Goal: Information Seeking & Learning: Check status

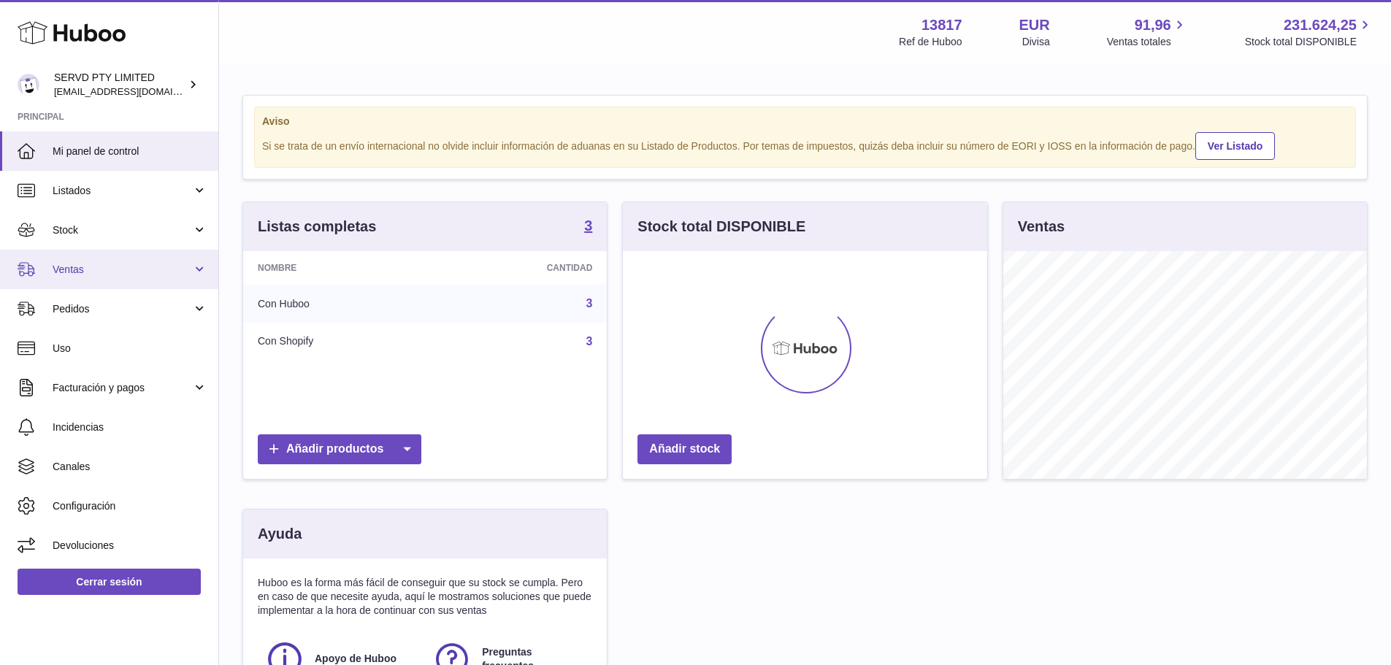
scroll to position [228, 364]
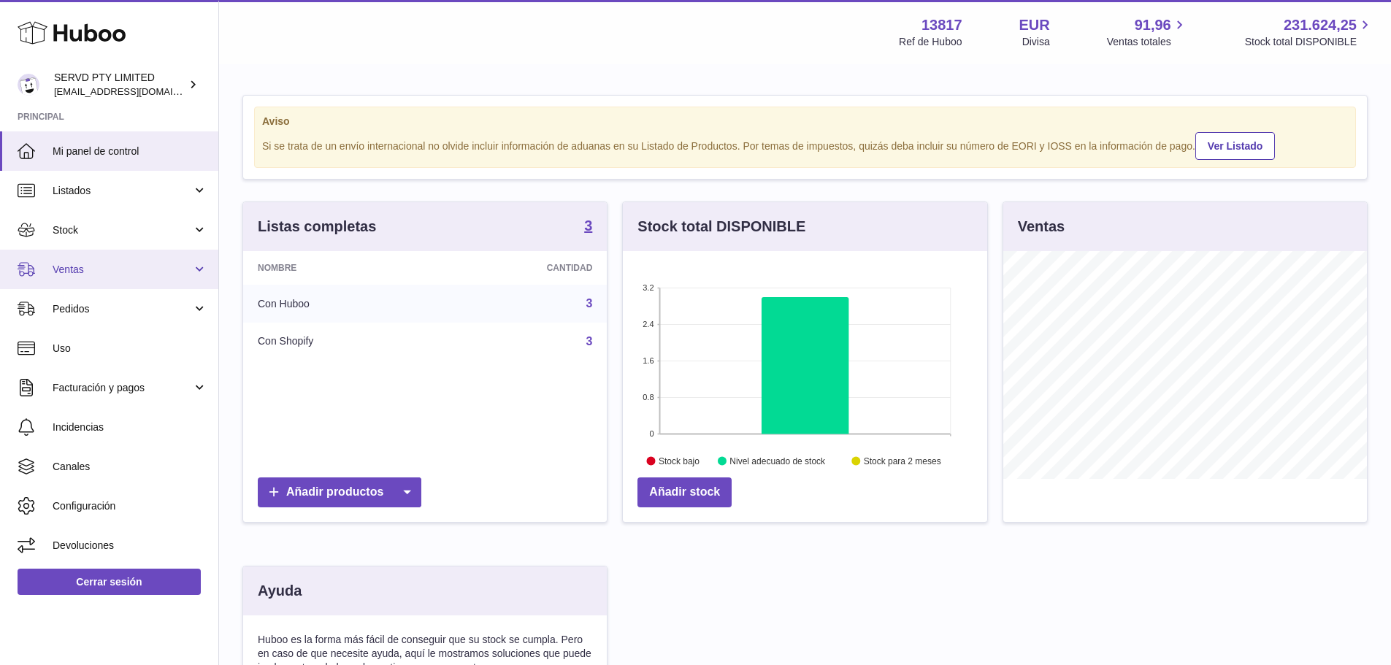
click at [132, 270] on span "Ventas" at bounding box center [123, 270] width 140 height 14
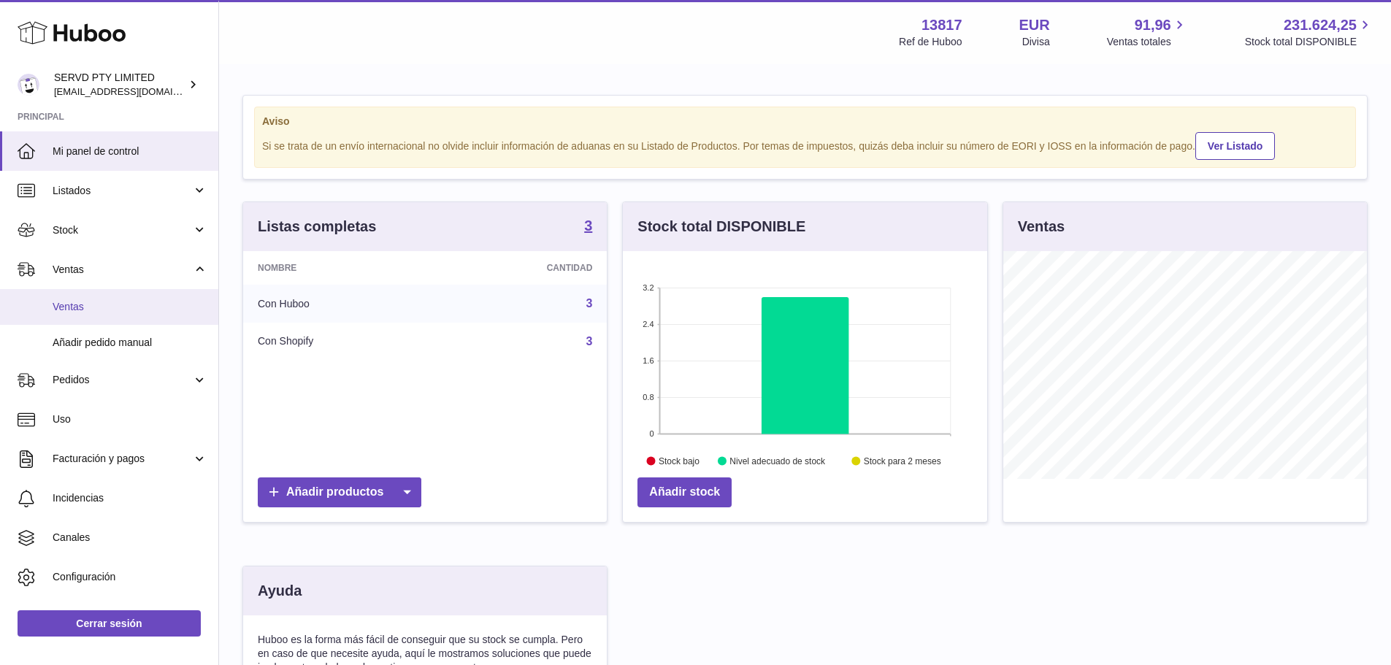
click at [129, 309] on span "Ventas" at bounding box center [130, 307] width 155 height 14
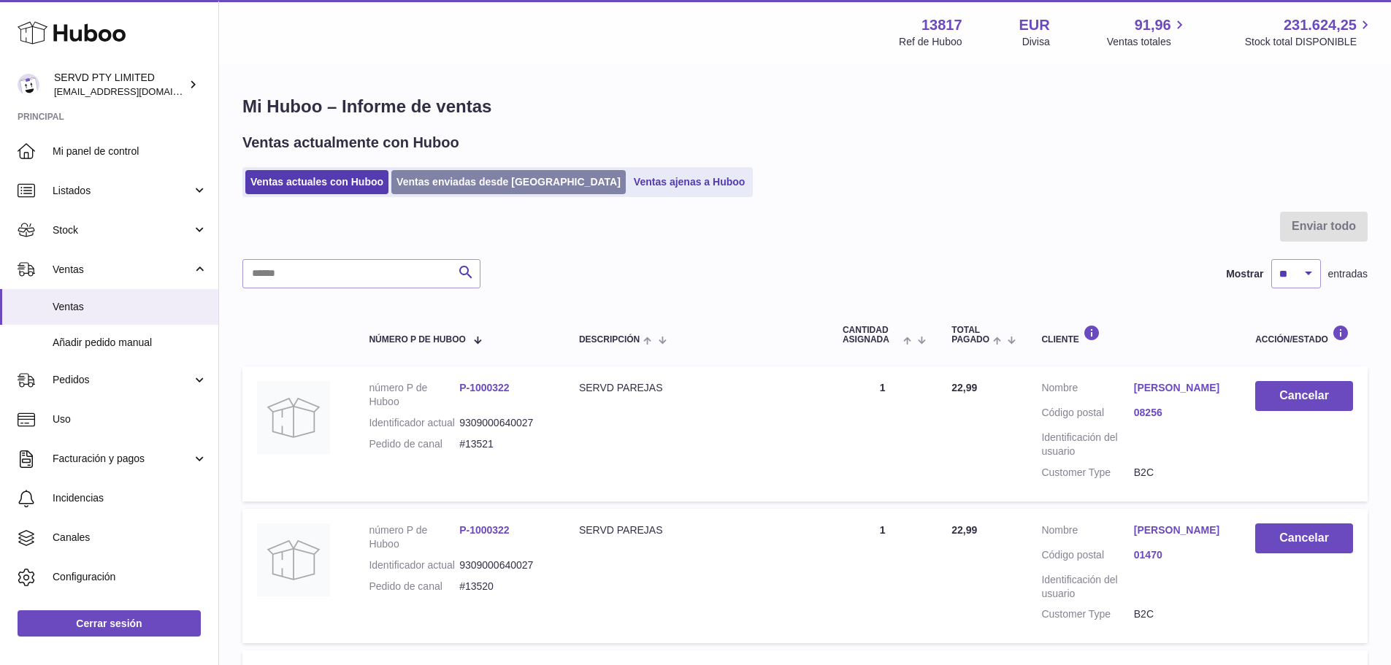
click at [467, 186] on link "Ventas enviadas desde [GEOGRAPHIC_DATA]" at bounding box center [508, 182] width 234 height 24
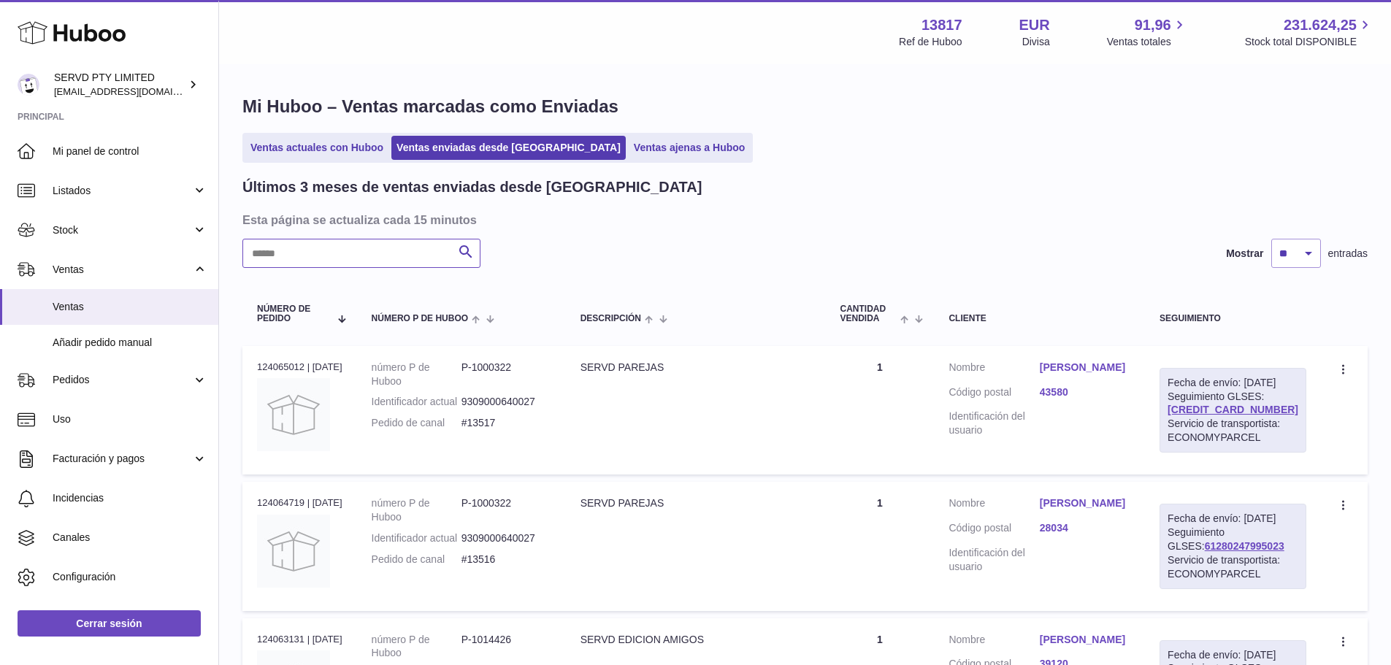
click at [405, 248] on input "text" at bounding box center [361, 253] width 238 height 29
paste input "**********"
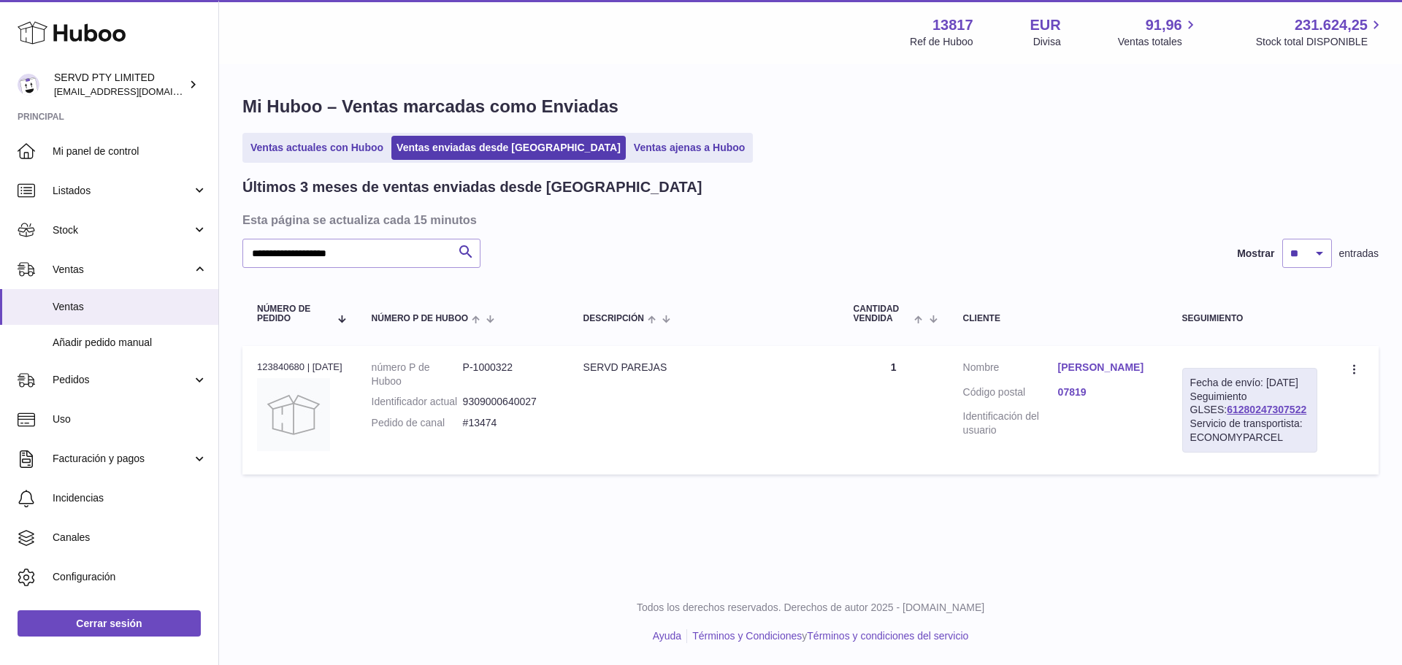
click at [1077, 373] on link "Marina Castro casado" at bounding box center [1105, 368] width 95 height 14
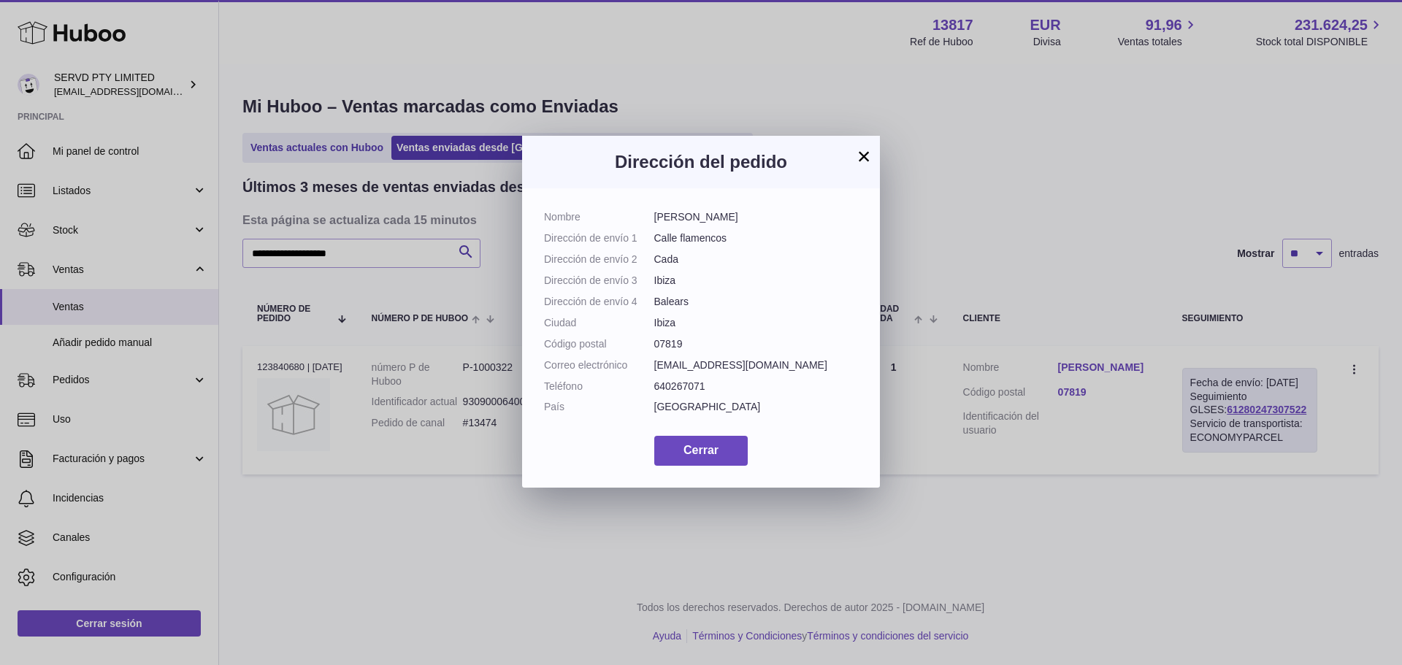
click at [863, 158] on button "×" at bounding box center [864, 157] width 18 height 18
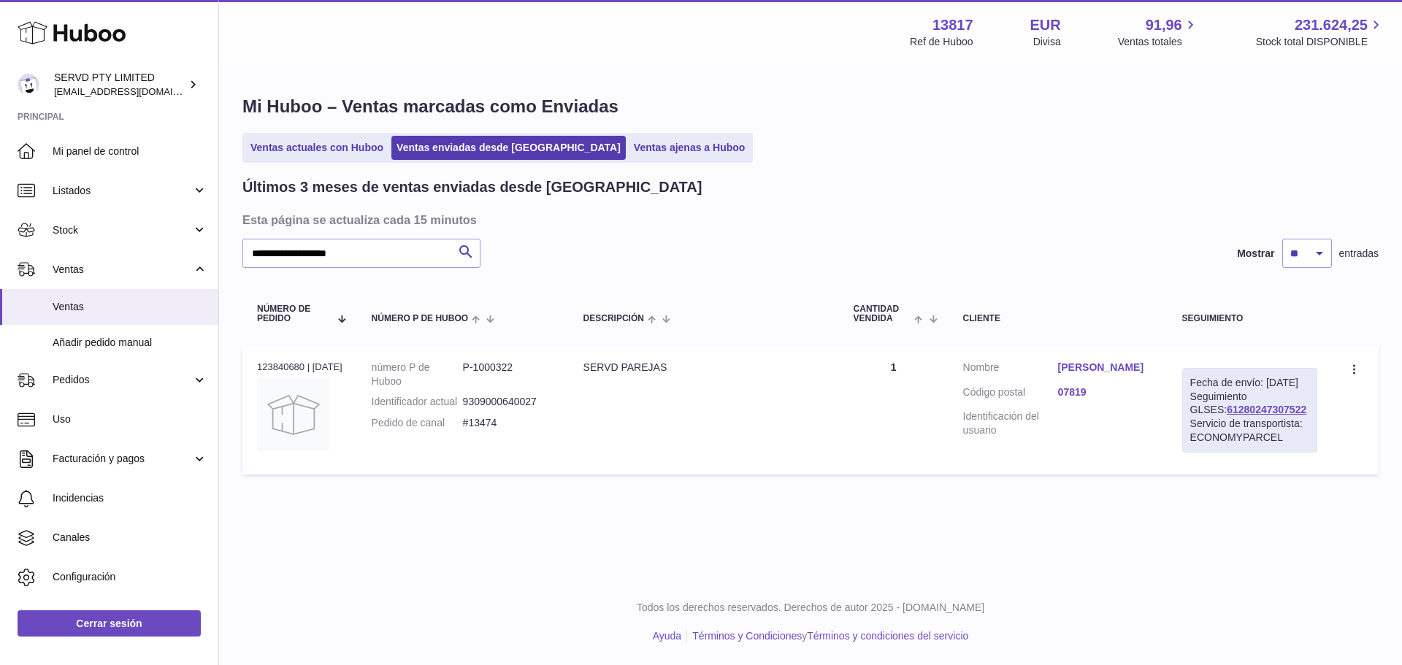
drag, startPoint x: 1289, startPoint y: 426, endPoint x: 1196, endPoint y: 426, distance: 93.5
click at [1196, 426] on div "Fecha de envío: 1º sep. 2025 Seguimiento GLSES: 61280247307522 Servicio de tran…" at bounding box center [1249, 410] width 135 height 85
copy link "61280247307522"
click at [1294, 432] on div "Servicio de transportista: ECONOMYPARCEL" at bounding box center [1250, 431] width 119 height 28
drag, startPoint x: 1284, startPoint y: 421, endPoint x: 1199, endPoint y: 426, distance: 85.6
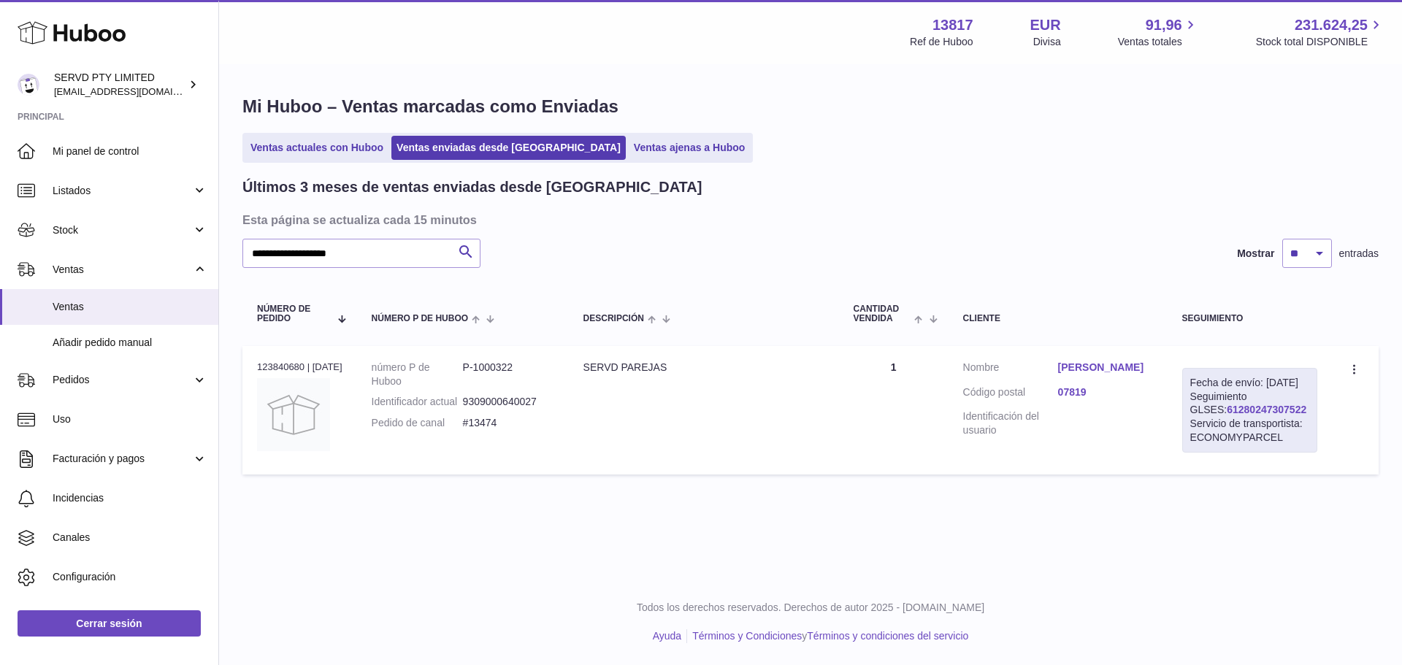
click at [1199, 426] on div "Fecha de envío: 1º sep. 2025 Seguimiento GLSES: 61280247307522 Servicio de tran…" at bounding box center [1249, 410] width 135 height 85
copy link "61280247307522"
drag, startPoint x: 515, startPoint y: 441, endPoint x: 472, endPoint y: 439, distance: 43.1
click at [472, 430] on dd "#13474" at bounding box center [508, 423] width 91 height 14
copy dd "#13474"
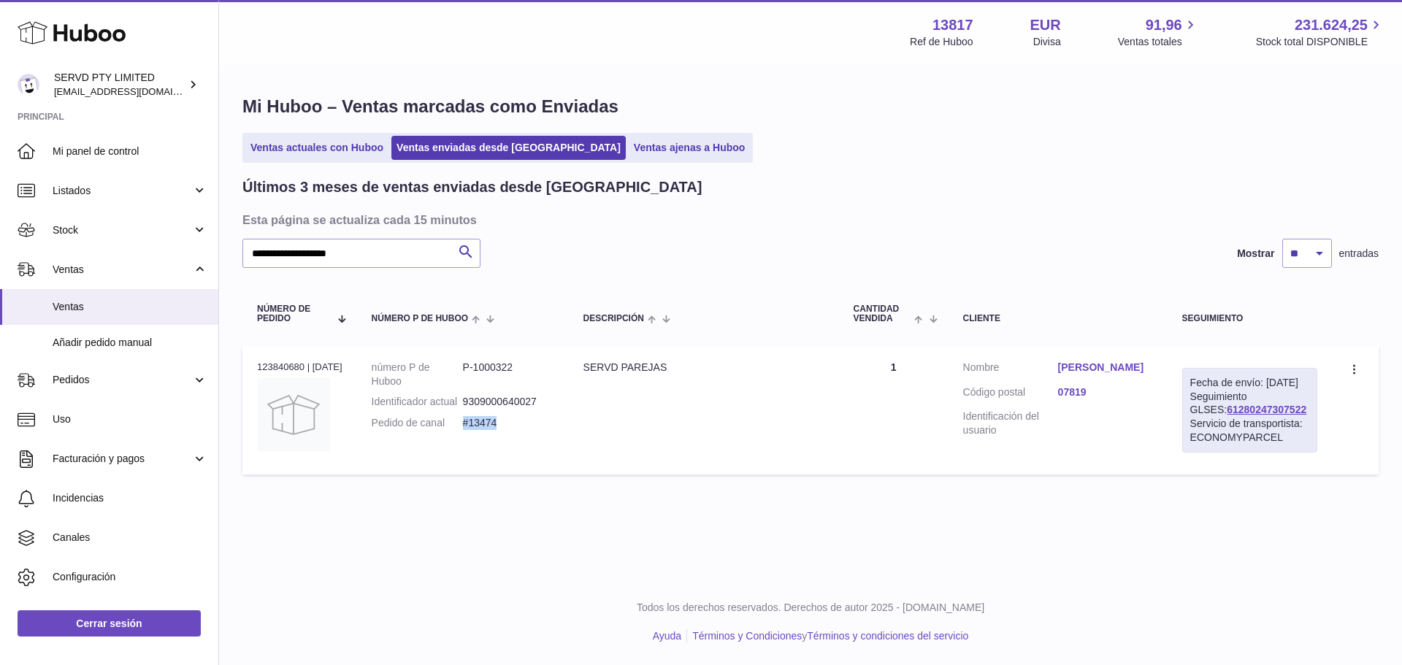
click at [1107, 374] on link "Marina Castro casado" at bounding box center [1105, 368] width 95 height 14
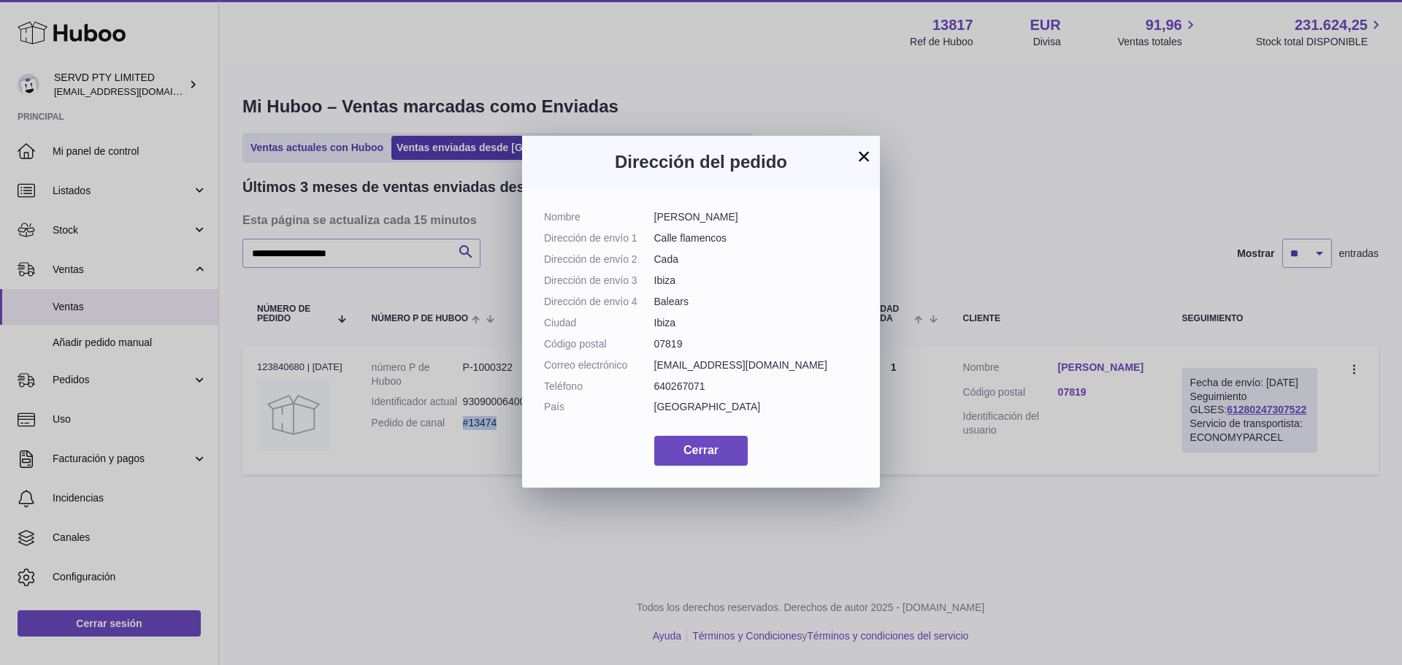
drag, startPoint x: 771, startPoint y: 215, endPoint x: 656, endPoint y: 218, distance: 115.5
click at [656, 218] on dd "Marina Castro casado" at bounding box center [756, 217] width 205 height 14
copy dd "Marina Castro casado"
click at [707, 456] on span "Cerrar" at bounding box center [701, 450] width 35 height 12
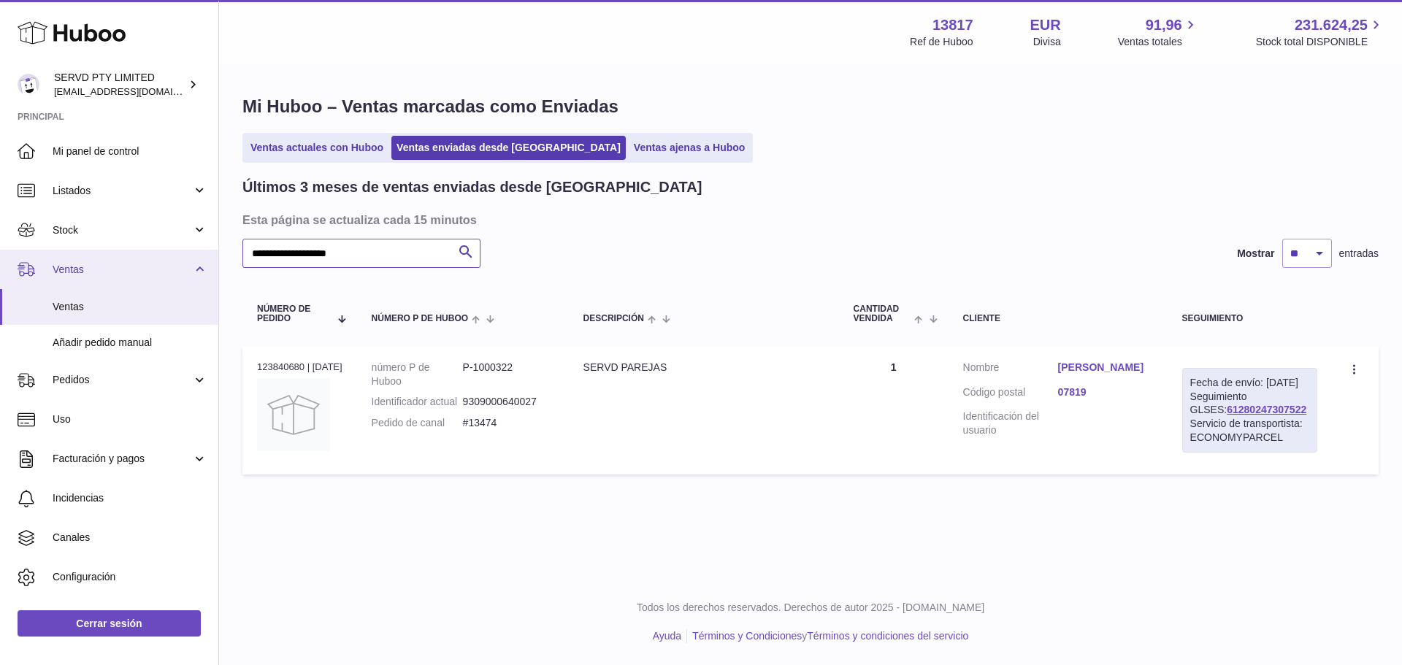
drag, startPoint x: 236, startPoint y: 253, endPoint x: 158, endPoint y: 256, distance: 78.2
click at [158, 256] on div "Huboo SERVD PTY LIMITED internalAdmin-13817@internal.huboo.com Principal Mi pan…" at bounding box center [701, 332] width 1402 height 665
paste input "text"
type input "**********"
click at [1076, 359] on td "Cliente Nombre Asier Adriano Acosta Código postal 26200 Identificación del usua…" at bounding box center [1058, 410] width 219 height 129
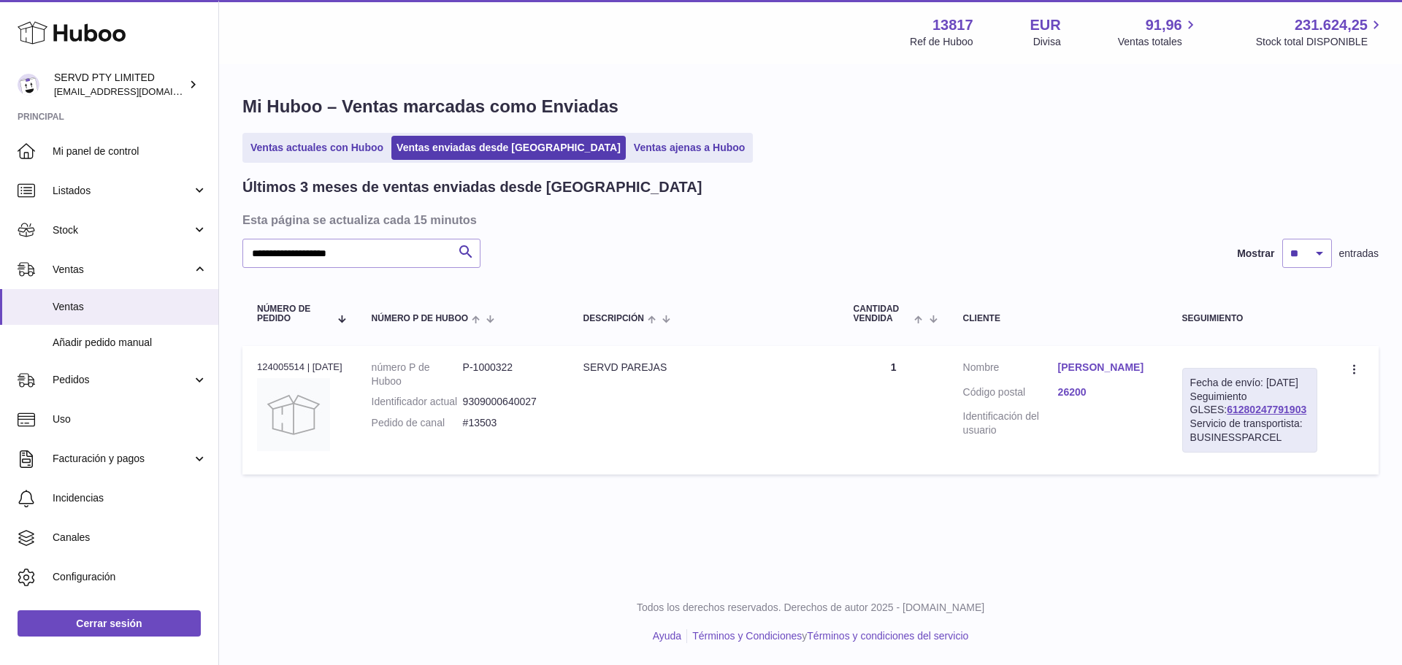
click at [1075, 367] on link "Asier Adriano Acosta" at bounding box center [1105, 368] width 95 height 14
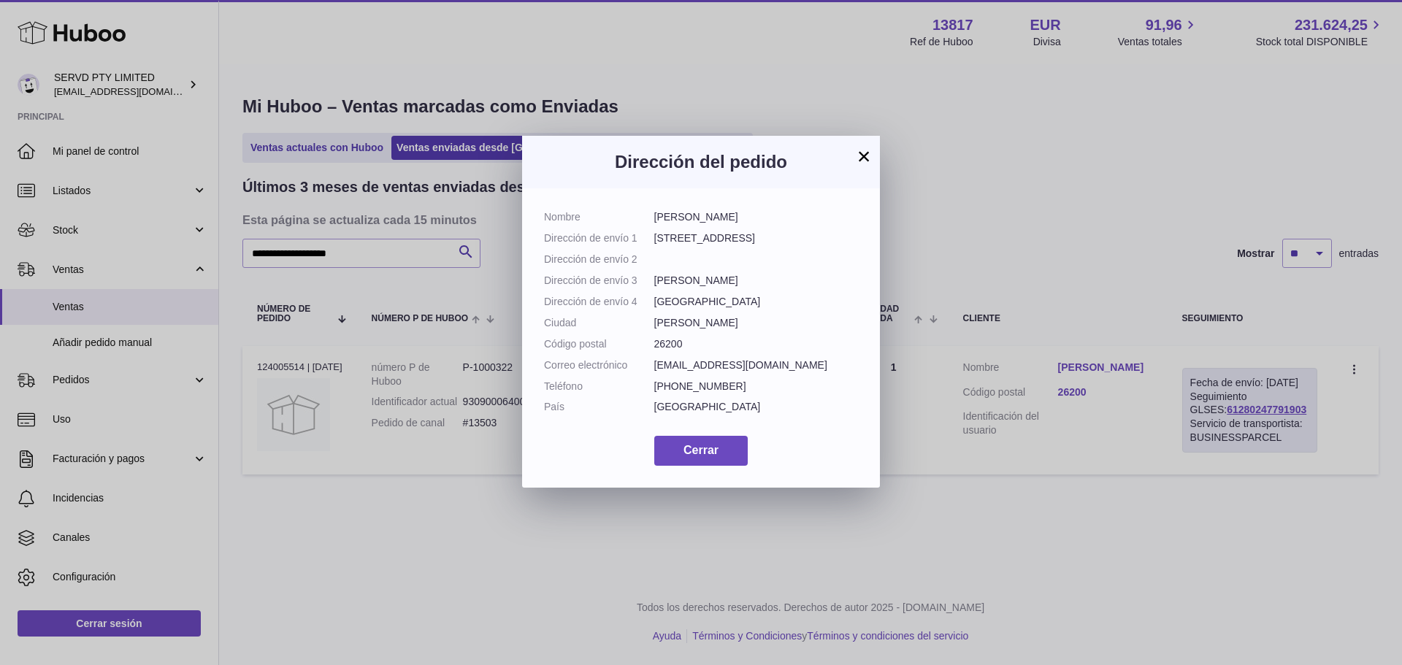
click at [865, 157] on button "×" at bounding box center [864, 157] width 18 height 18
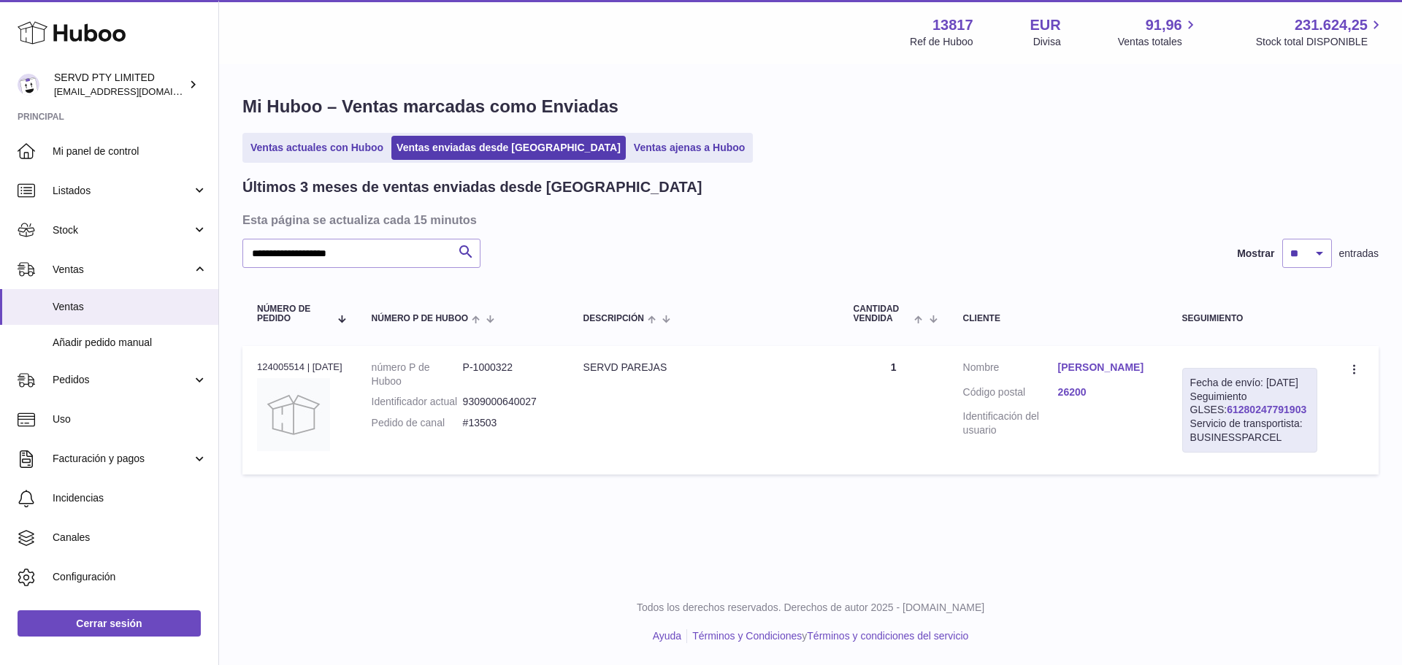
drag, startPoint x: 1278, startPoint y: 424, endPoint x: 1193, endPoint y: 424, distance: 85.5
click at [1193, 424] on div "Fecha de envío: 3º sep. 2025 Seguimiento GLSES: 61280247791903 Servicio de tran…" at bounding box center [1249, 410] width 135 height 85
copy link "61280247791903"
drag, startPoint x: 504, startPoint y: 433, endPoint x: 465, endPoint y: 437, distance: 38.9
click at [465, 430] on dd "#13503" at bounding box center [508, 423] width 91 height 14
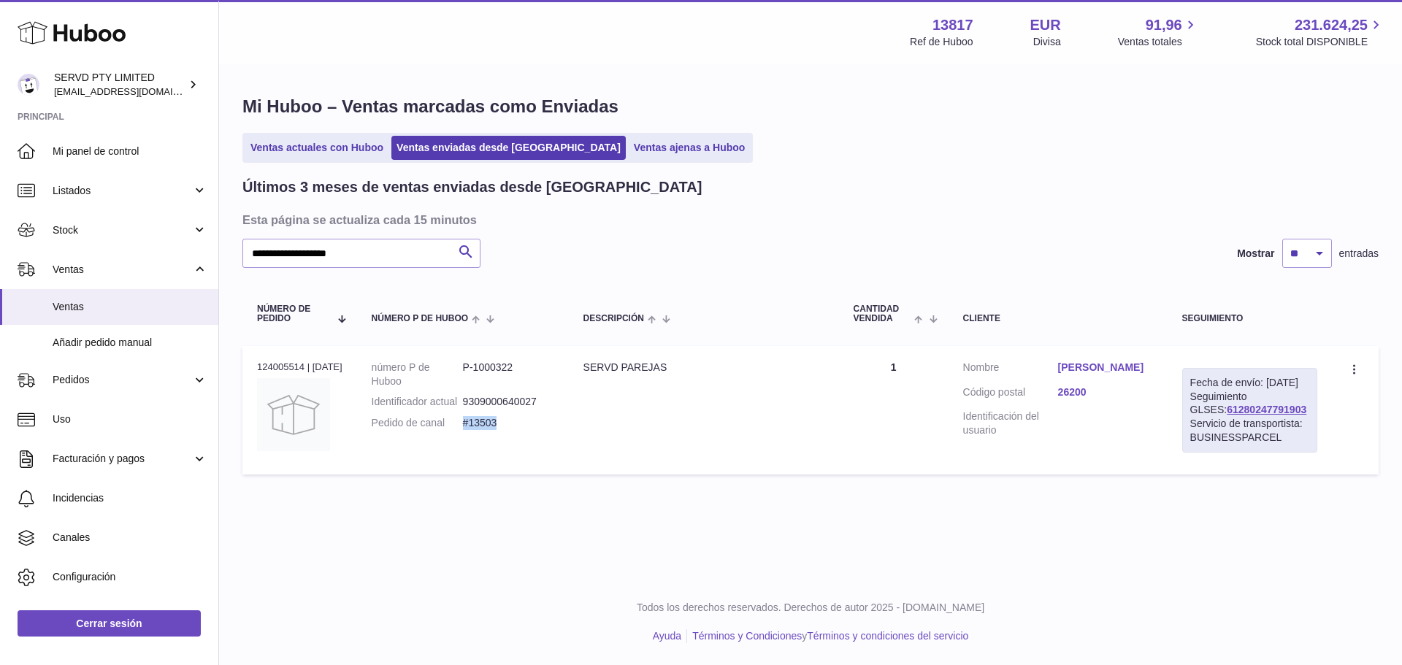
copy dd "#13503"
click at [1120, 370] on link "Asier Adriano Acosta" at bounding box center [1105, 368] width 95 height 14
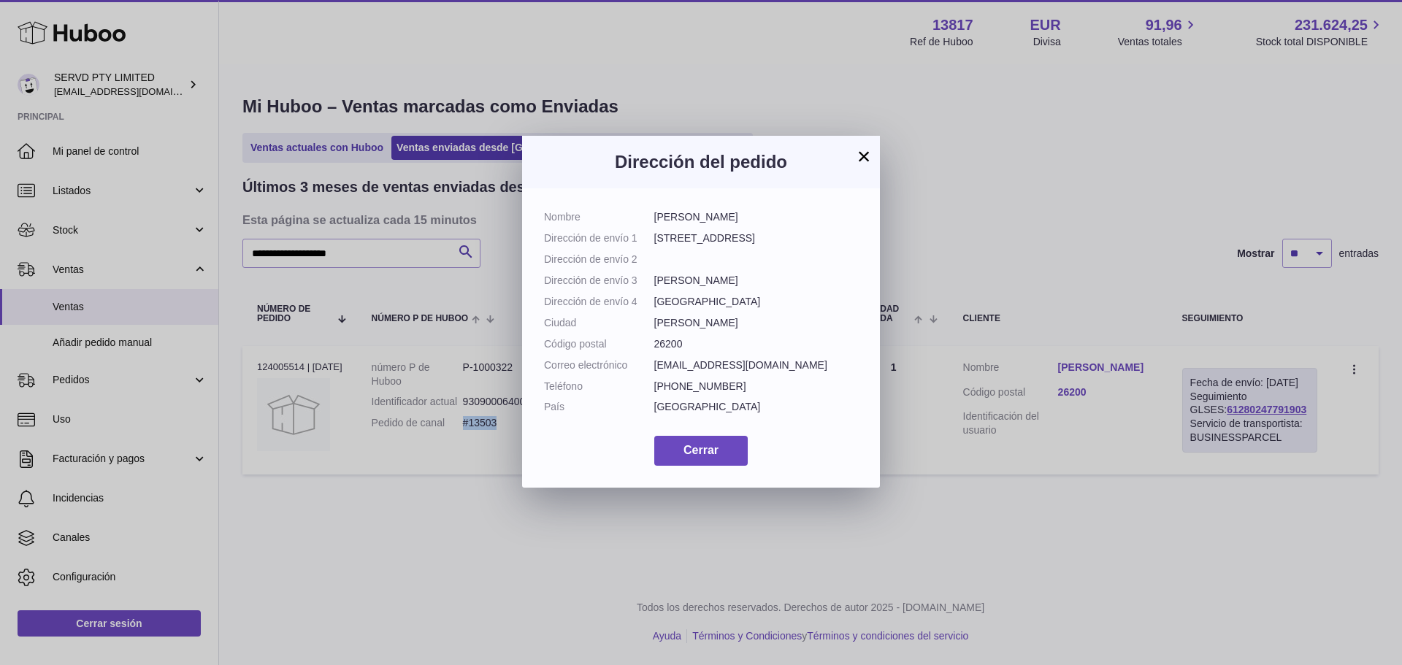
drag, startPoint x: 763, startPoint y: 214, endPoint x: 652, endPoint y: 220, distance: 111.9
click at [652, 220] on dl "Nombre Asier Adriano Acosta Dirección de envío 1 Travesía Colon, nº2 Dirección …" at bounding box center [701, 315] width 314 height 211
copy dl "Asier Adriano Acosta"
